Goal: Task Accomplishment & Management: Manage account settings

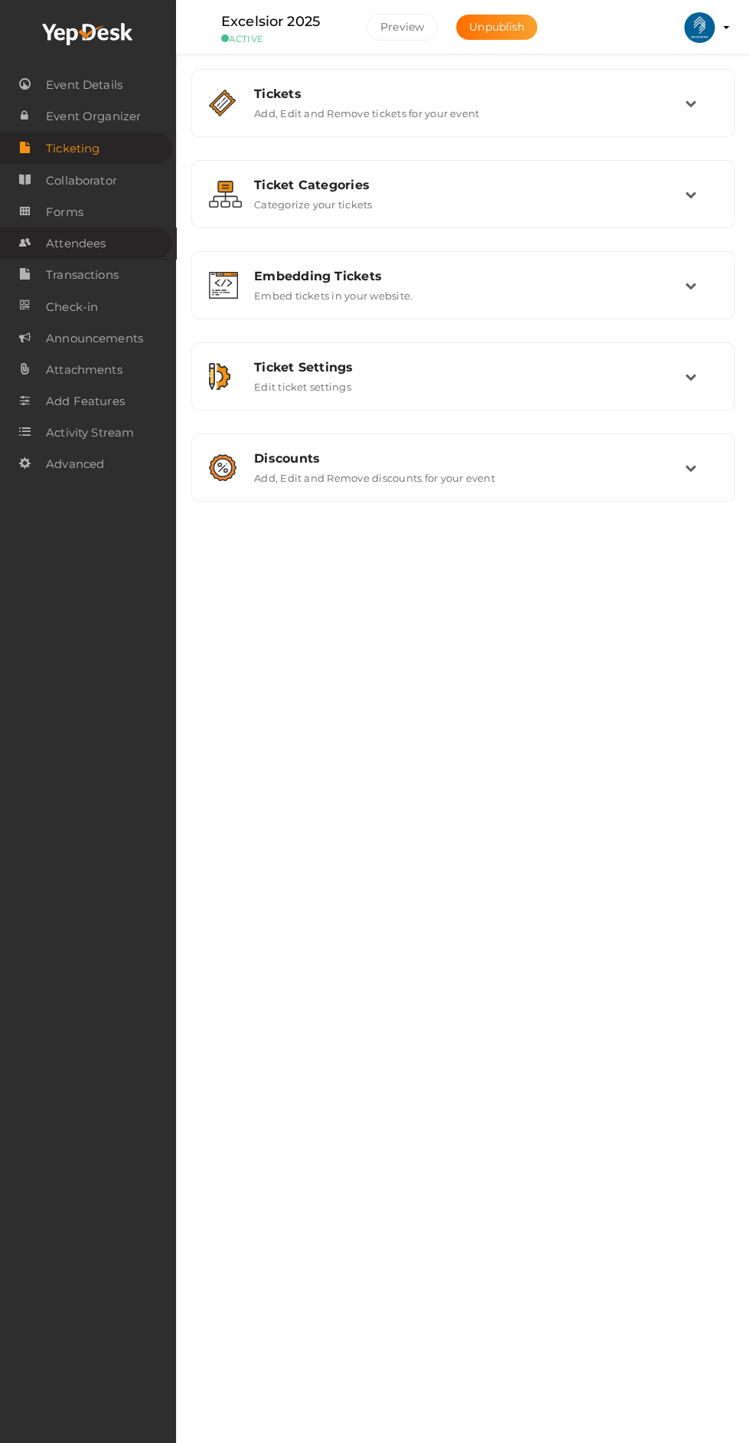
click at [51, 243] on span "Attendees" at bounding box center [76, 243] width 60 height 31
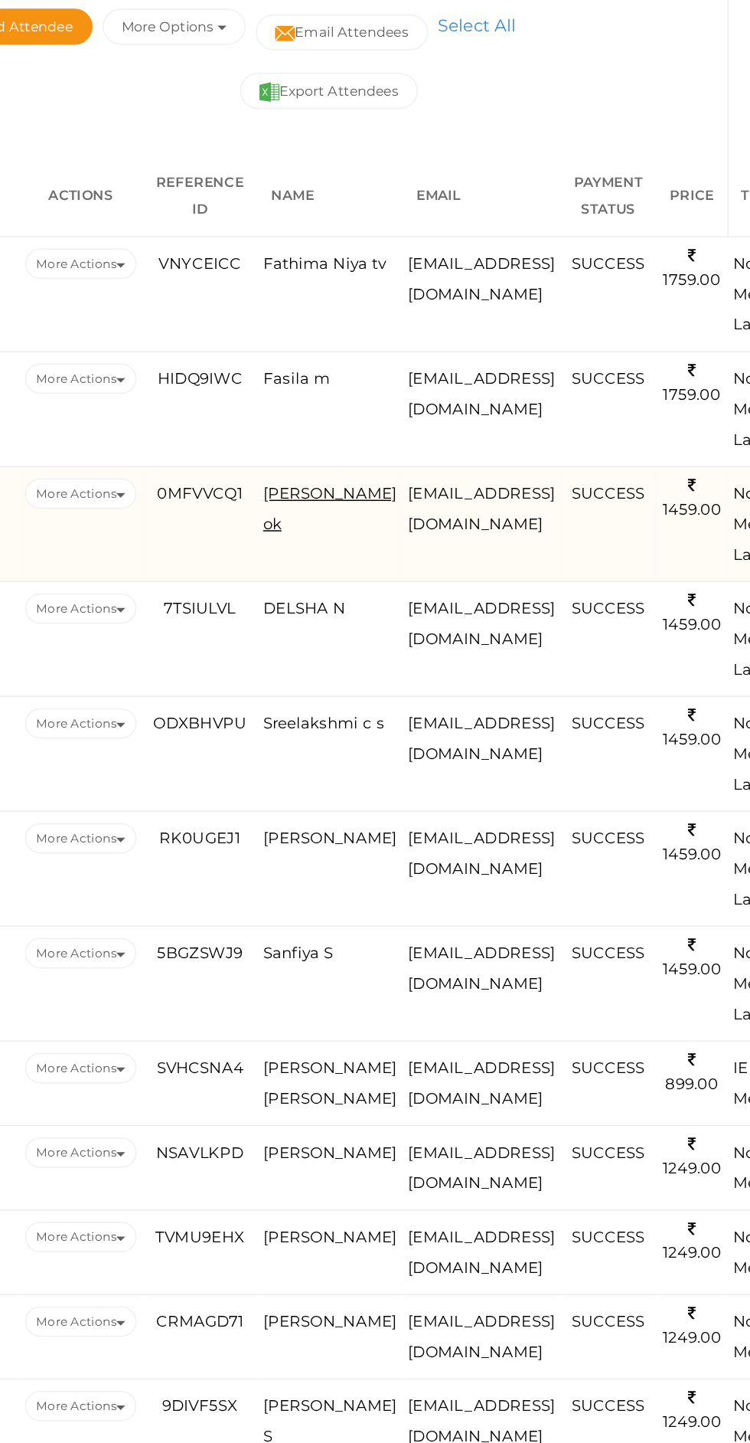
click at [456, 673] on span "[PERSON_NAME] ok" at bounding box center [464, 685] width 91 height 33
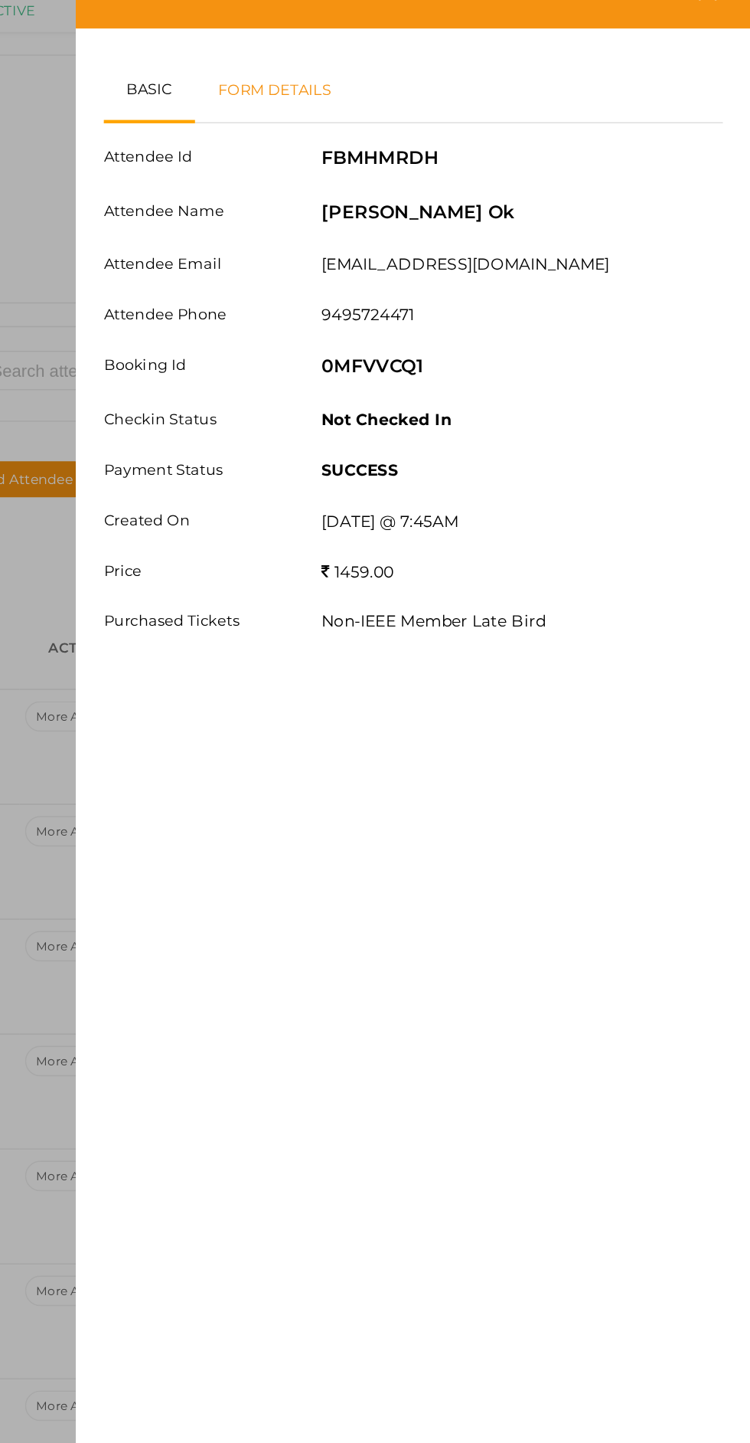
click at [482, 103] on link "Form Details" at bounding box center [427, 92] width 110 height 44
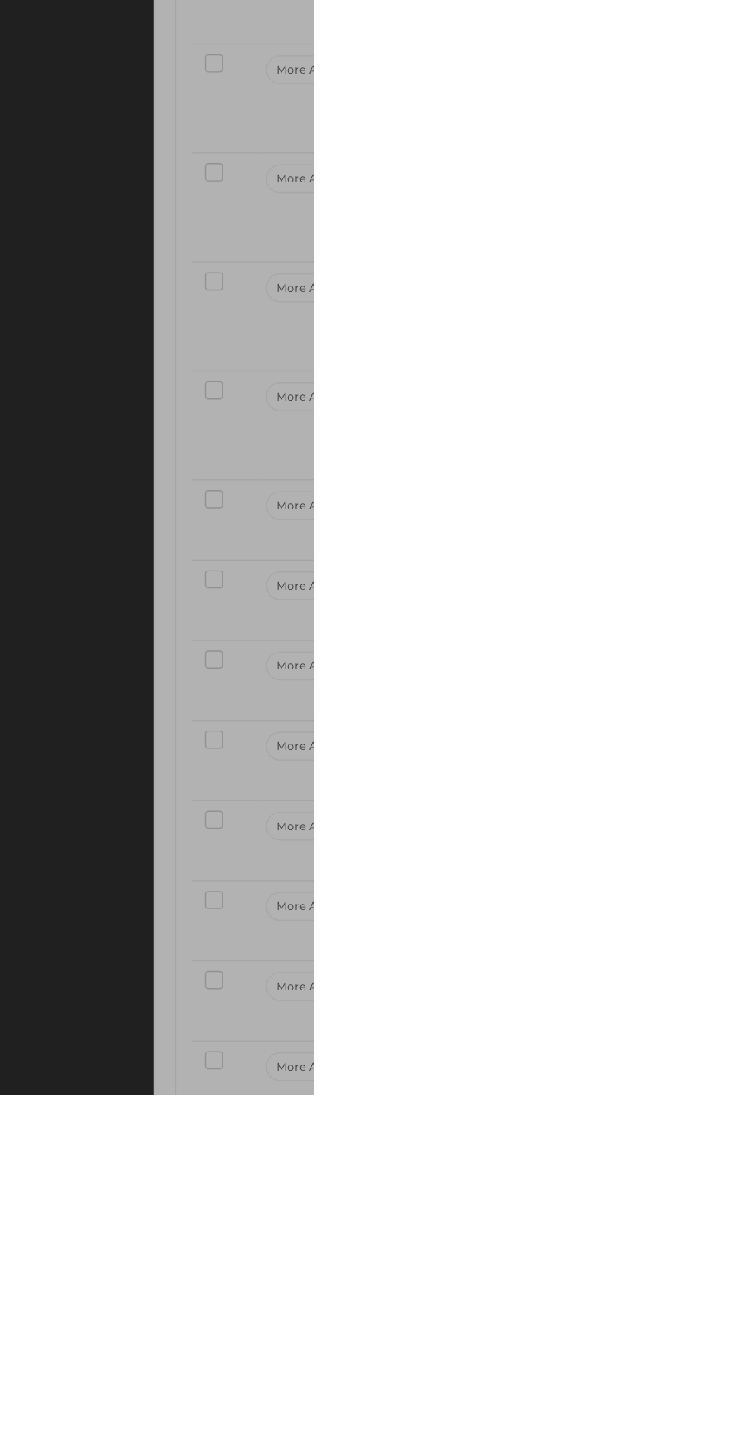
scroll to position [44, 0]
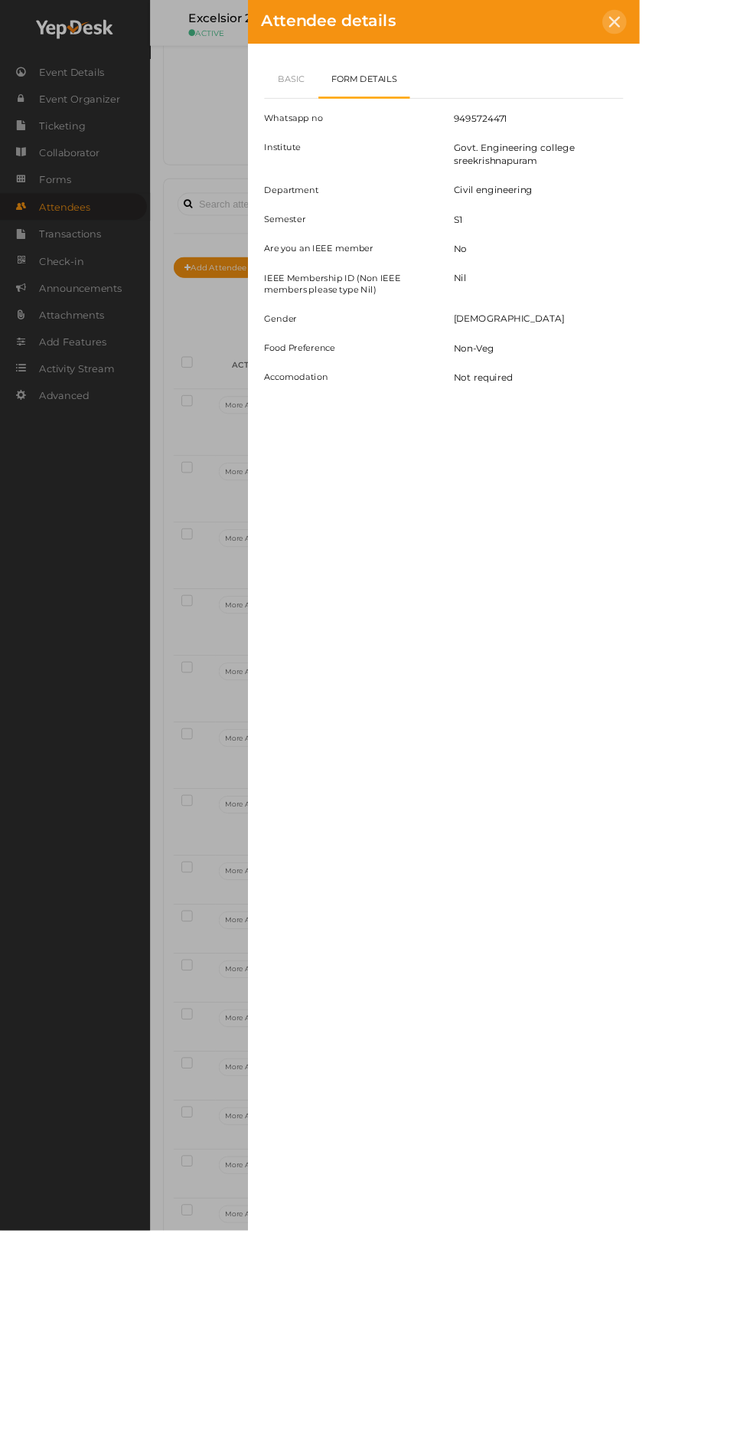
click at [727, 23] on icon at bounding box center [720, 25] width 13 height 13
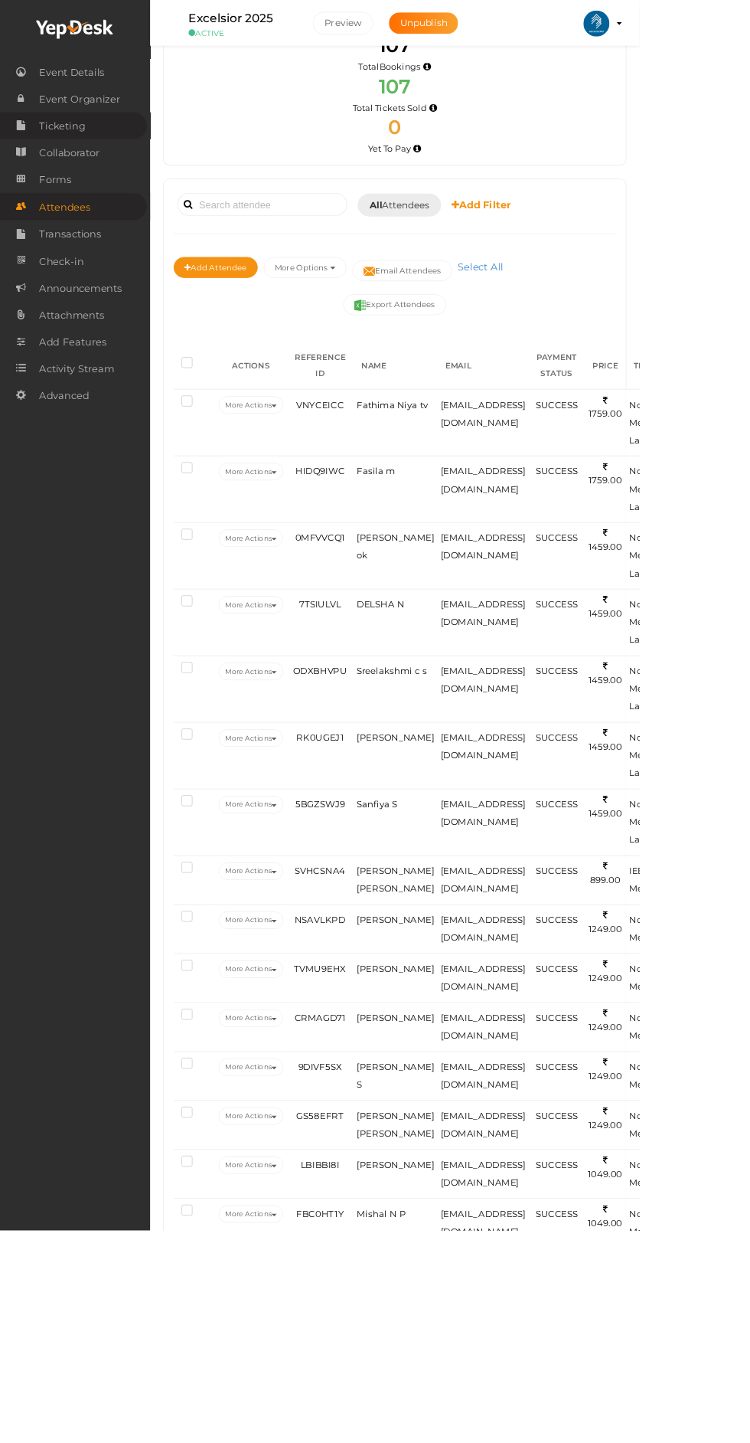
click at [95, 142] on span "Ticketing" at bounding box center [73, 147] width 54 height 31
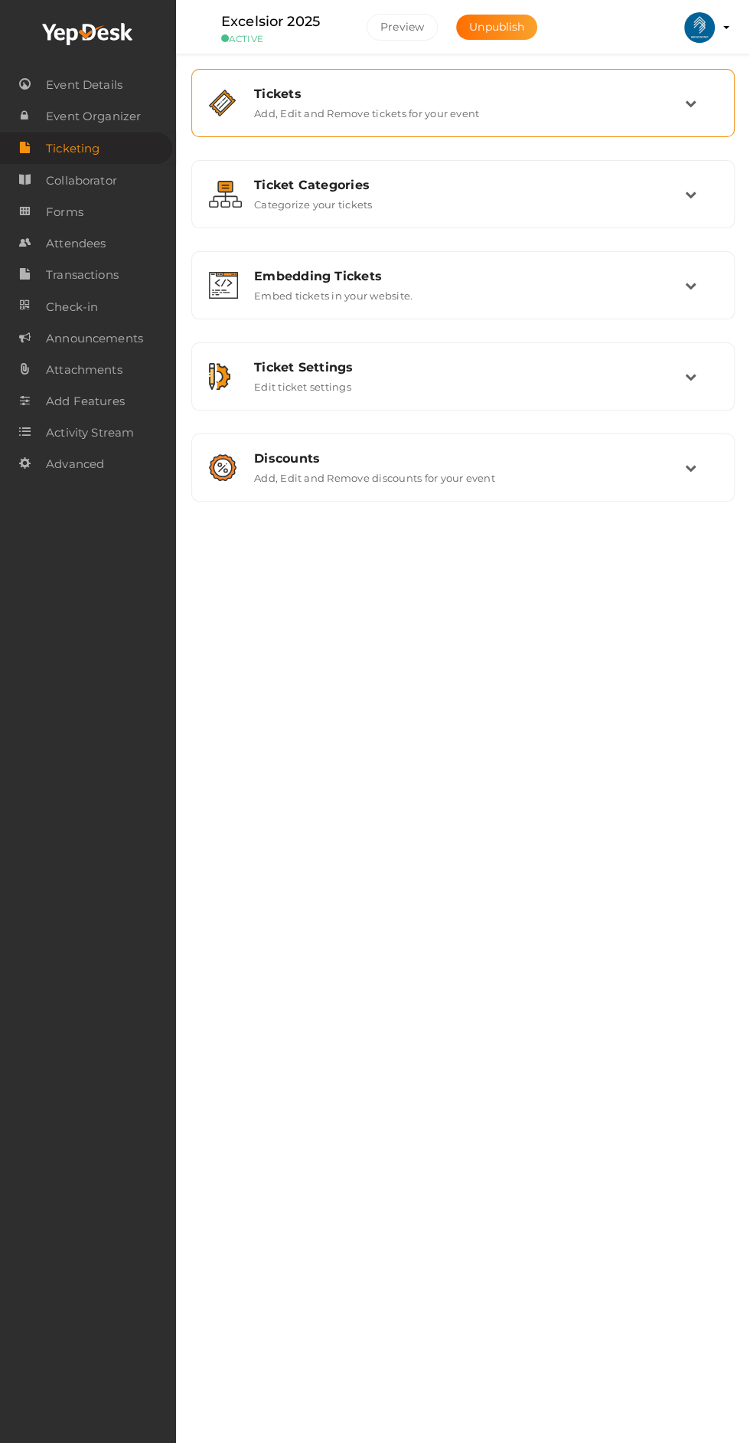
click at [701, 83] on div "Tickets Add, Edit and Remove tickets for your event" at bounding box center [463, 102] width 527 height 51
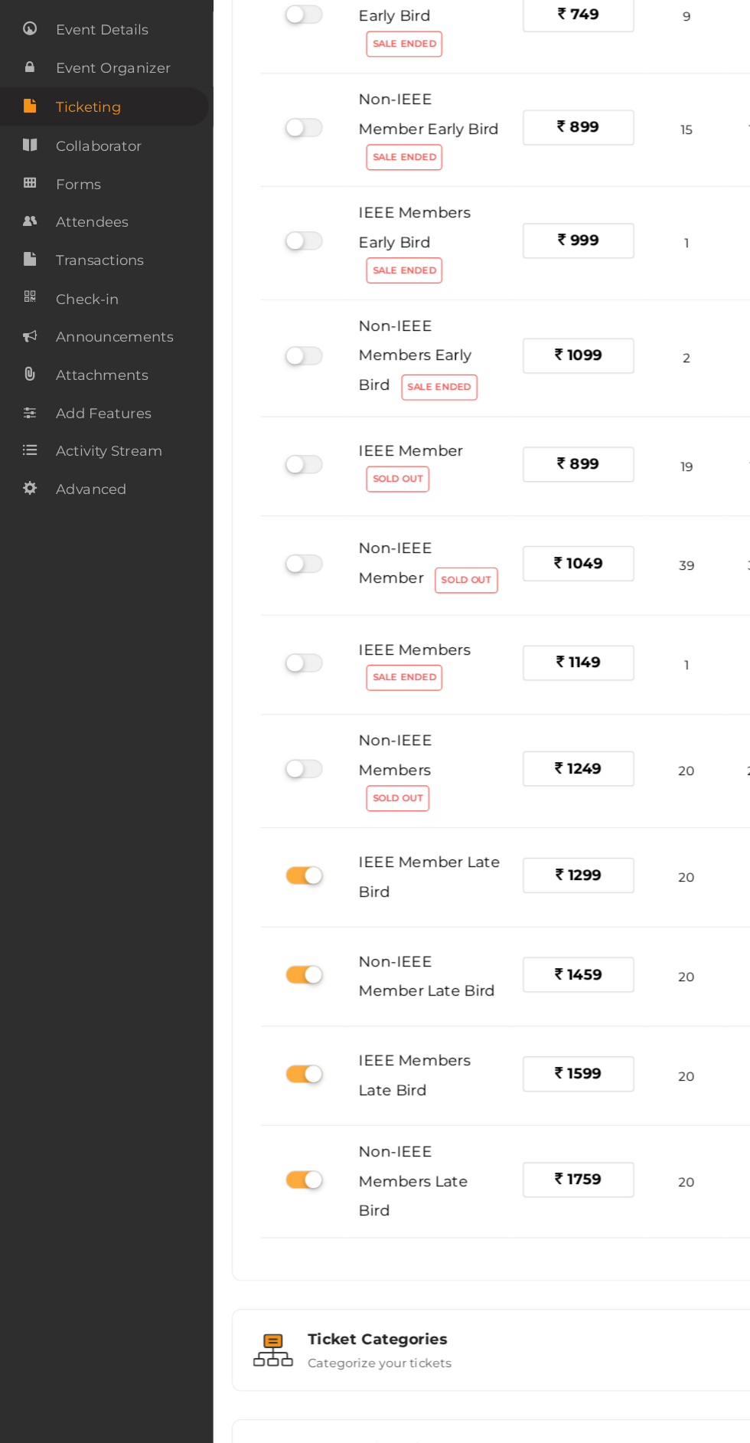
scroll to position [206, 0]
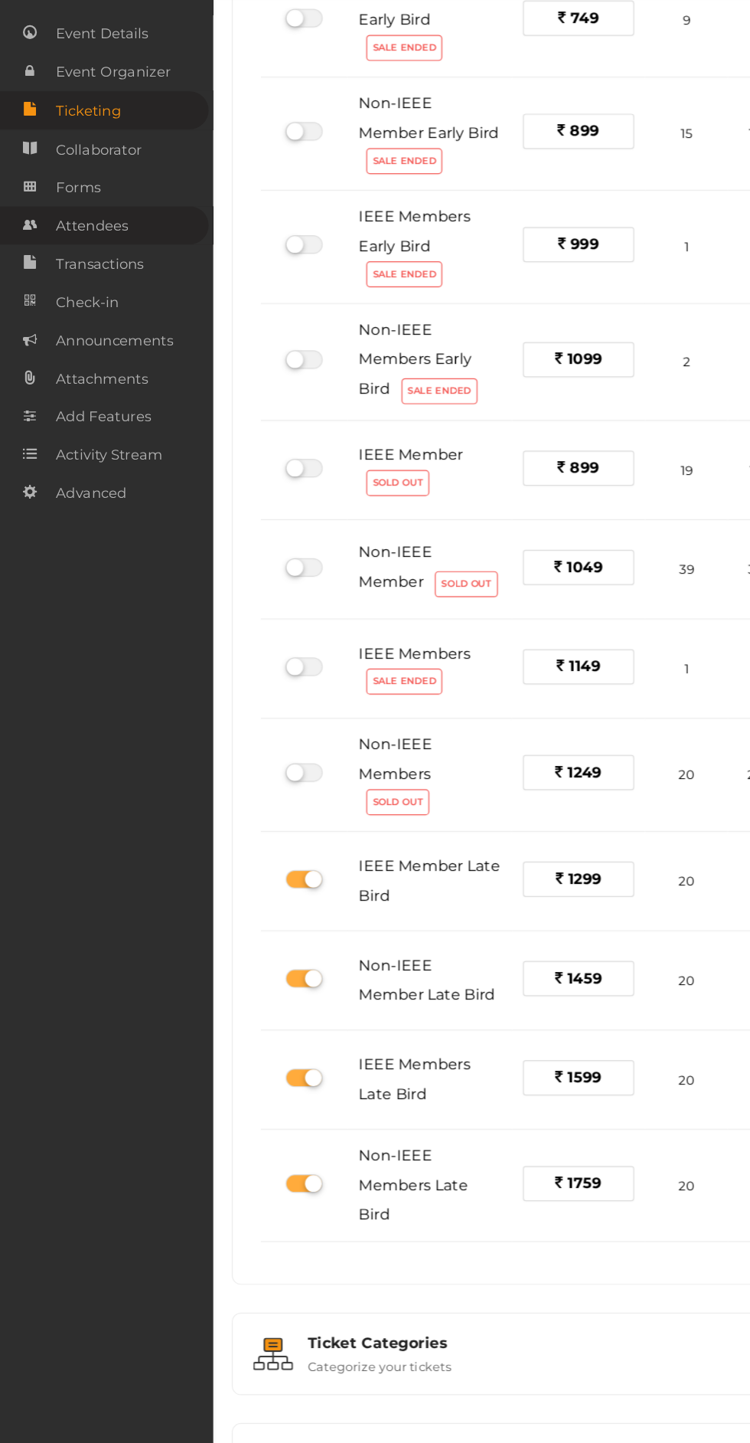
click at [119, 242] on link "Attendees" at bounding box center [86, 242] width 172 height 31
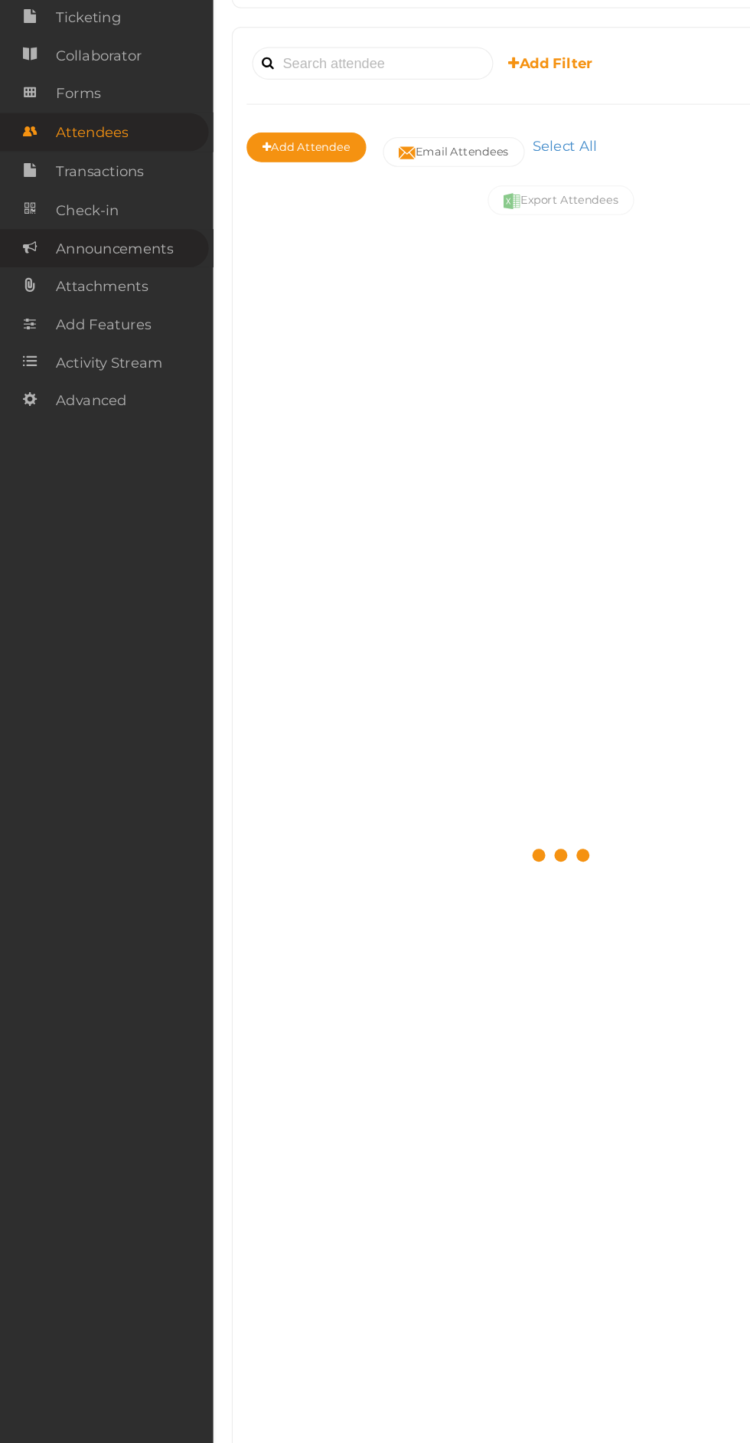
click at [121, 342] on span "Announcements" at bounding box center [94, 338] width 97 height 31
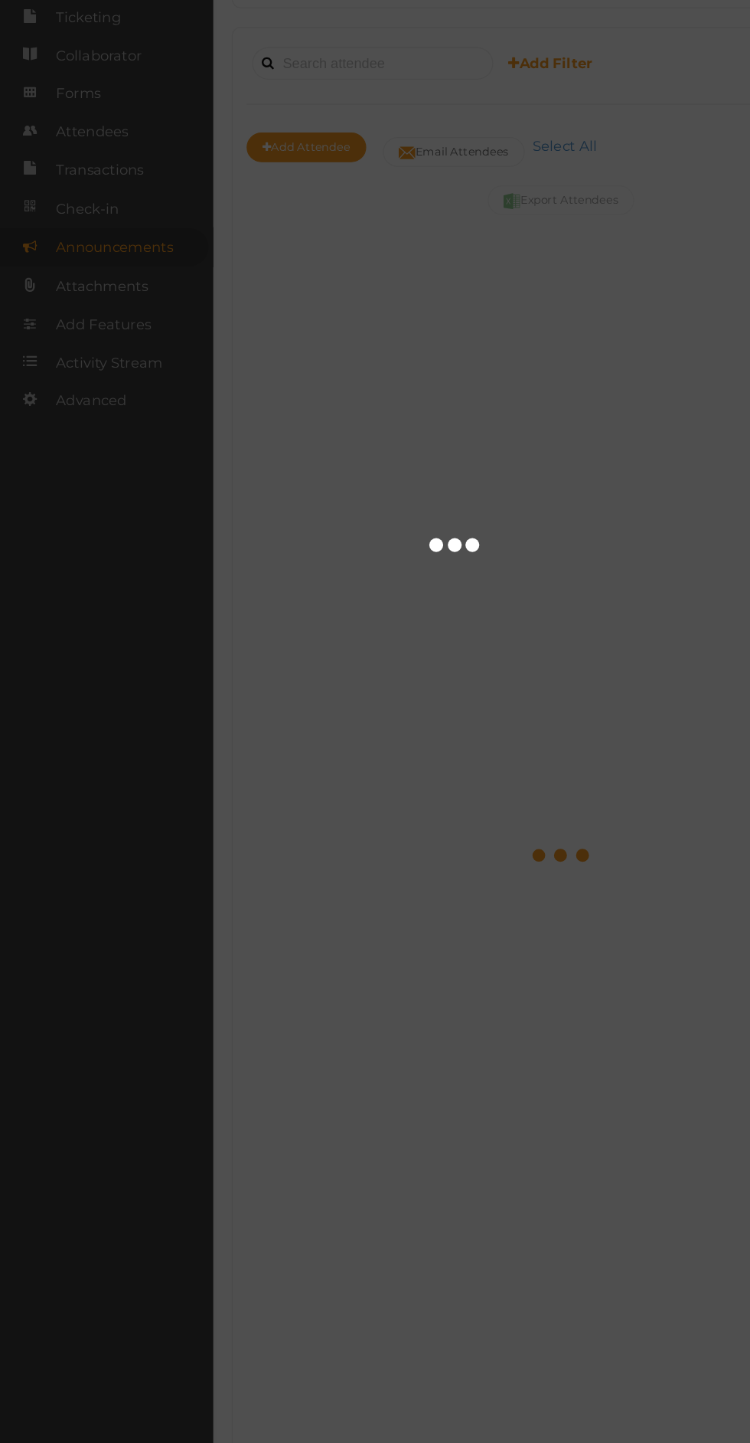
click at [113, 310] on div at bounding box center [375, 721] width 750 height 1443
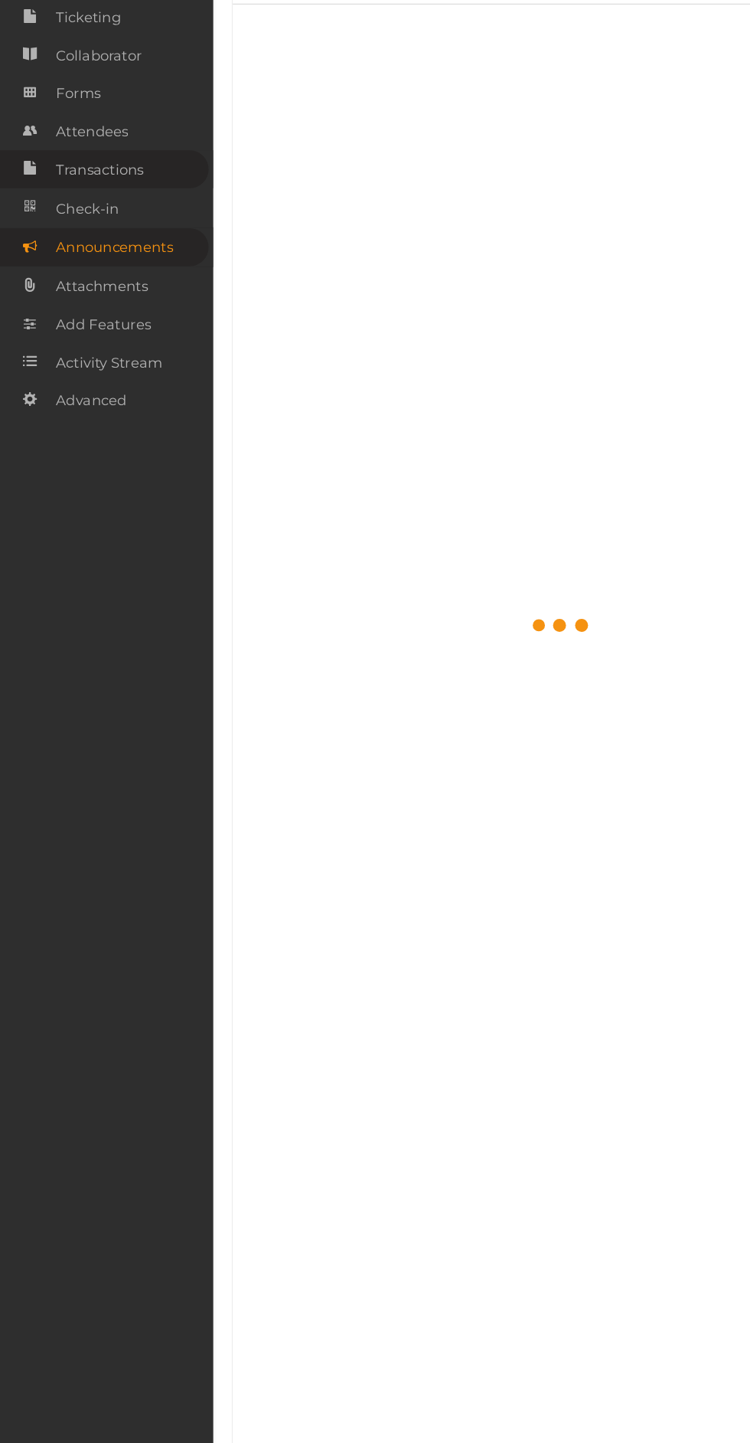
click at [119, 282] on span "Transactions" at bounding box center [82, 273] width 73 height 31
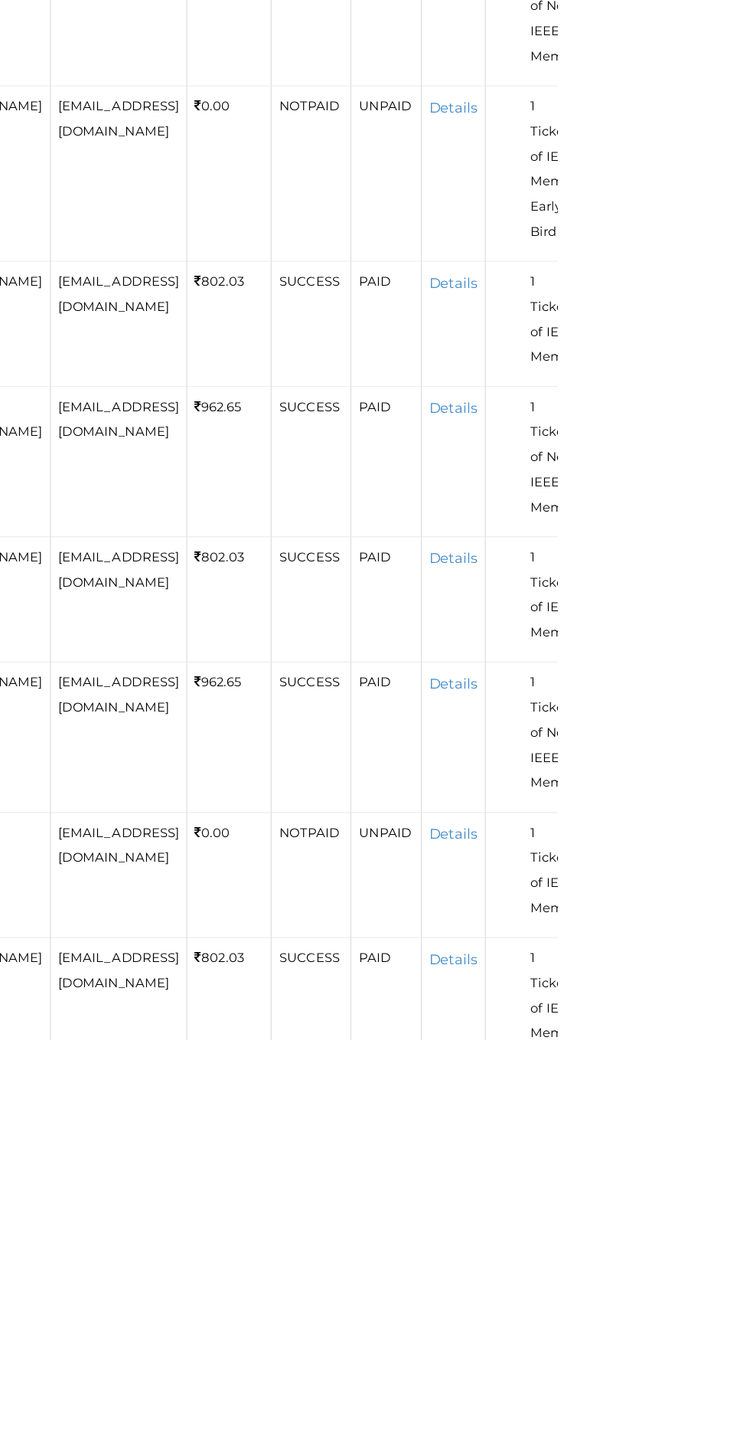
scroll to position [351, 0]
